Goal: Information Seeking & Learning: Learn about a topic

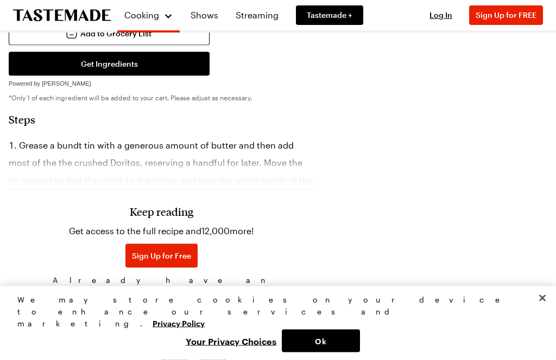
scroll to position [508, 0]
click at [143, 215] on h3 "Keep reading" at bounding box center [162, 211] width 64 height 13
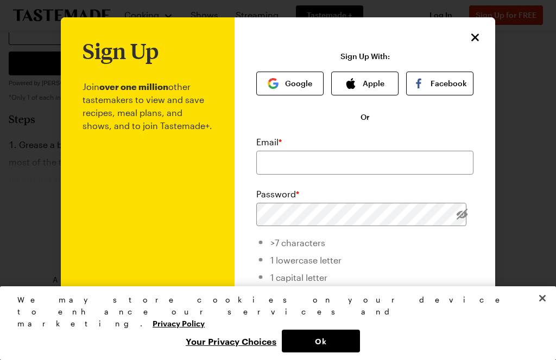
click at [475, 36] on icon "Close" at bounding box center [474, 37] width 13 height 13
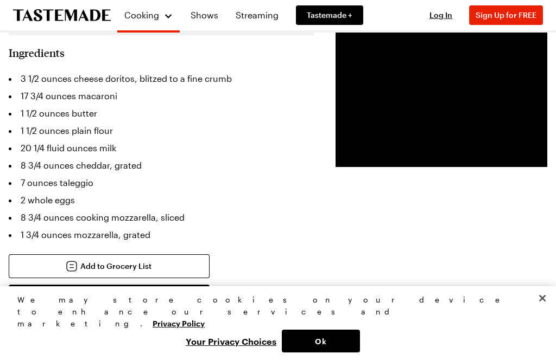
scroll to position [188, 0]
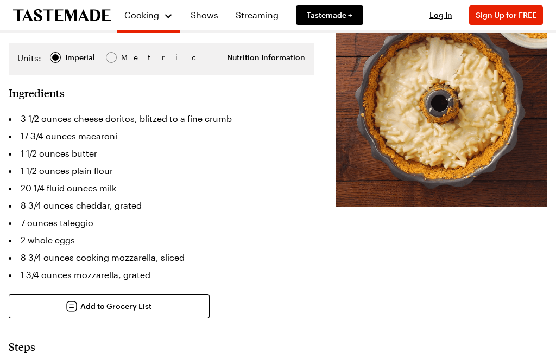
scroll to position [625, 0]
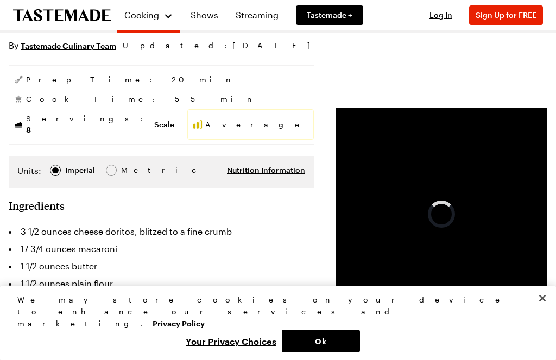
scroll to position [120, 0]
